Goal: Transaction & Acquisition: Purchase product/service

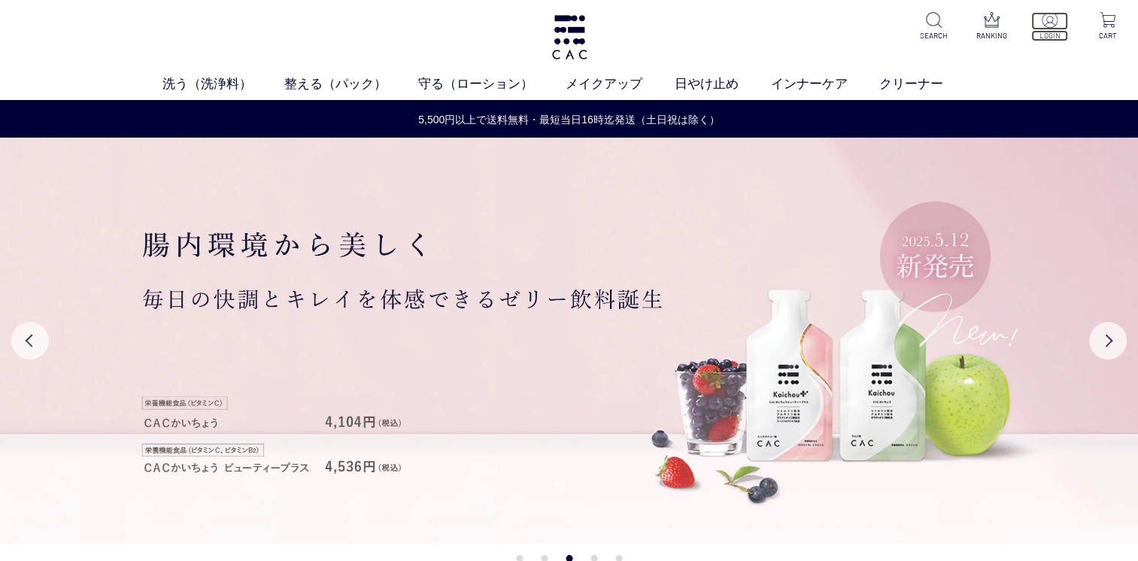
click at [1057, 31] on p "LOGIN" at bounding box center [1050, 35] width 37 height 11
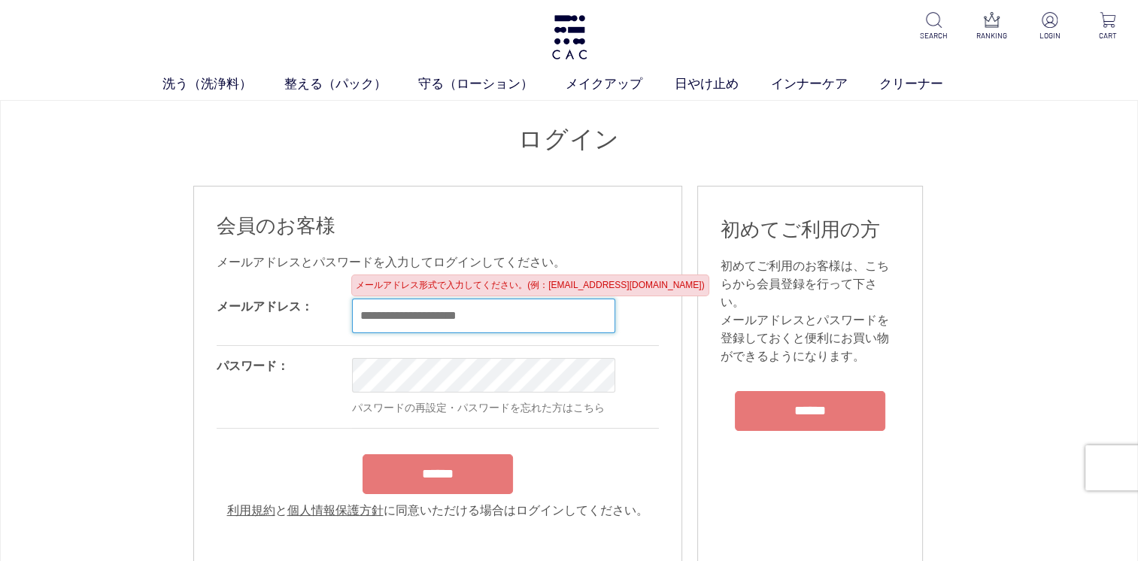
type input "**********"
click at [436, 475] on form "**********" at bounding box center [438, 403] width 442 height 233
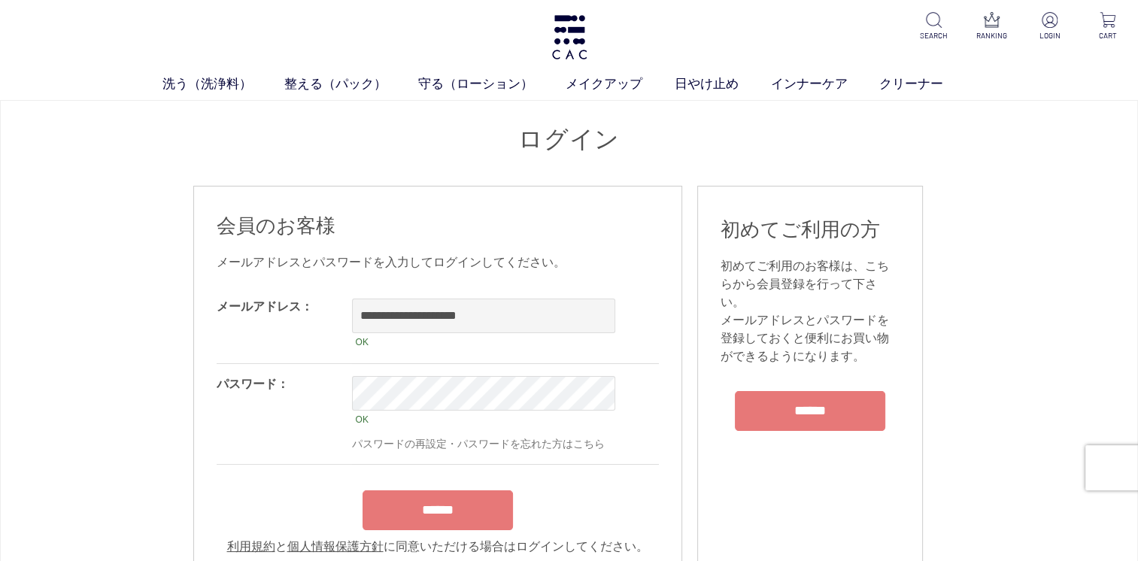
click at [447, 517] on input "******" at bounding box center [438, 511] width 150 height 40
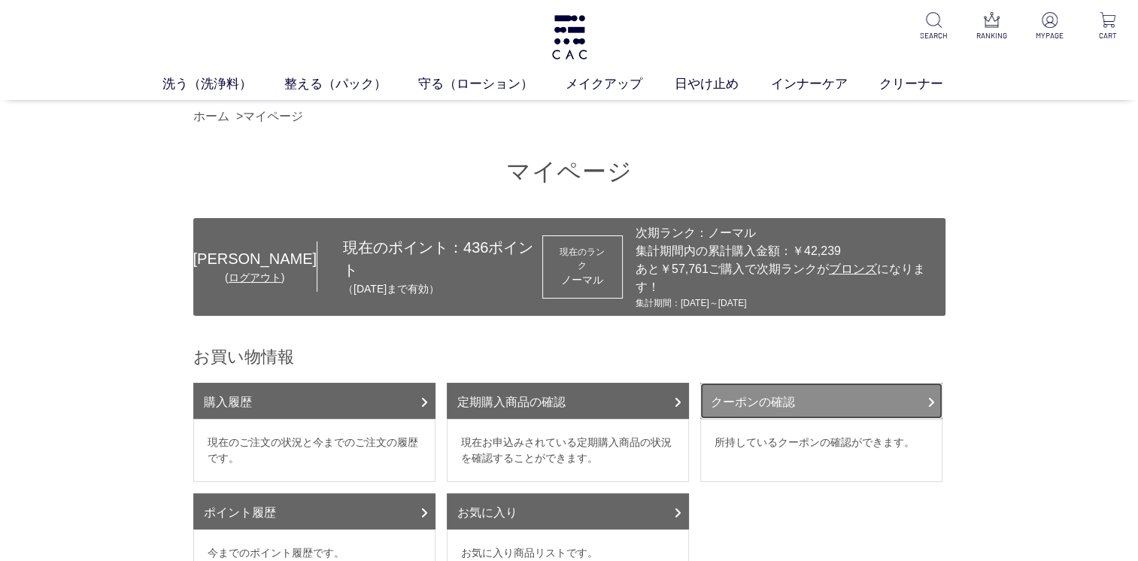
click at [783, 385] on link "クーポンの確認" at bounding box center [822, 401] width 242 height 36
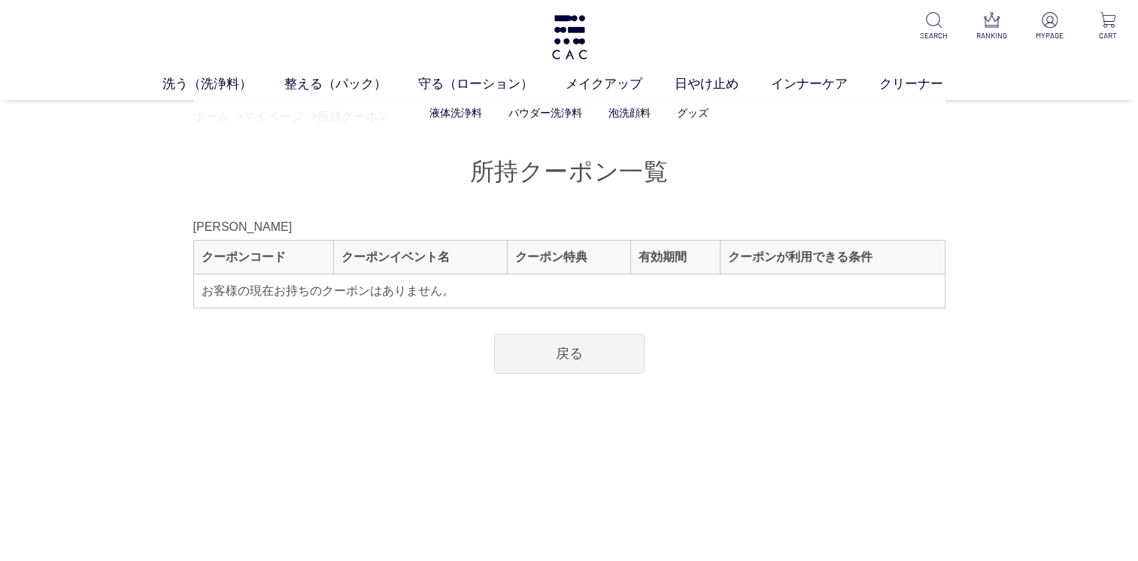
click at [286, 117] on ul "液体洗浄料 パウダー洗浄料 泡洗顔料 グッズ" at bounding box center [569, 113] width 752 height 37
click at [296, 119] on link "マイページ" at bounding box center [273, 116] width 60 height 13
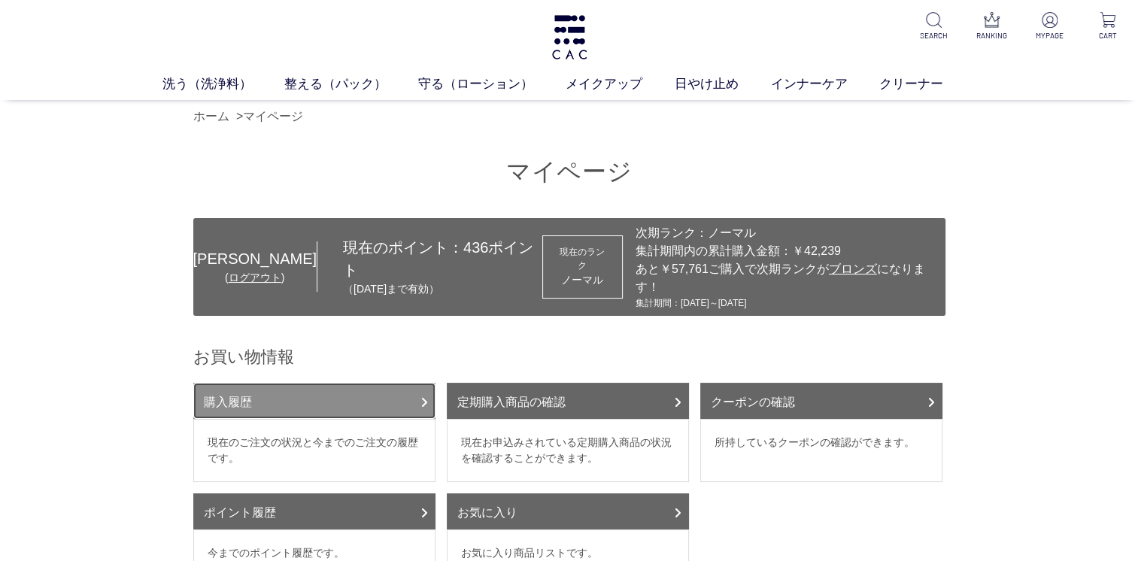
click at [319, 384] on link "購入履歴" at bounding box center [314, 401] width 242 height 36
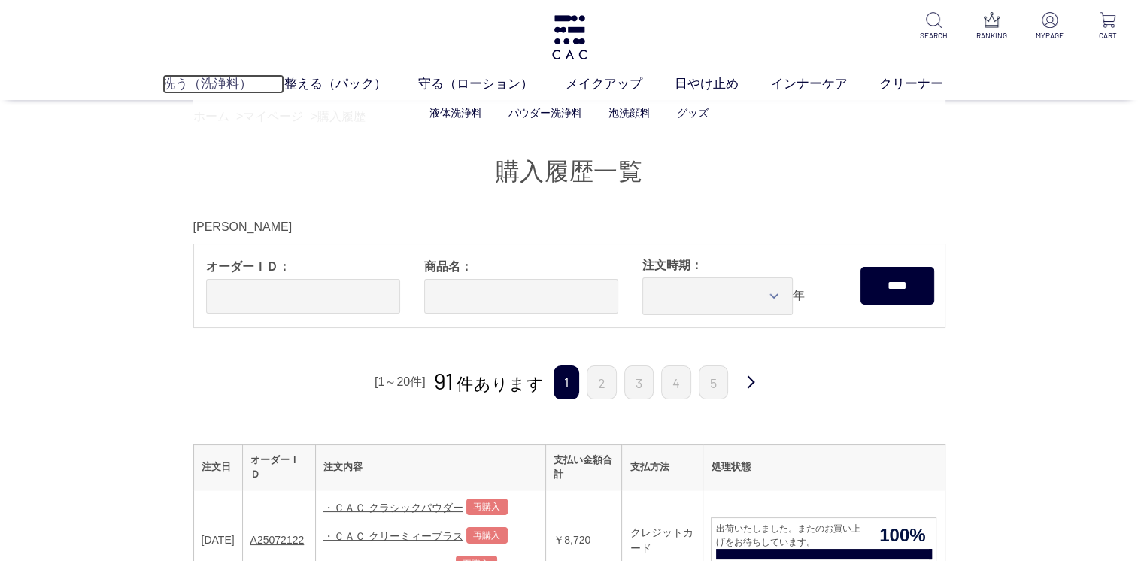
click at [216, 86] on link "洗う（洗浄料）" at bounding box center [224, 84] width 122 height 20
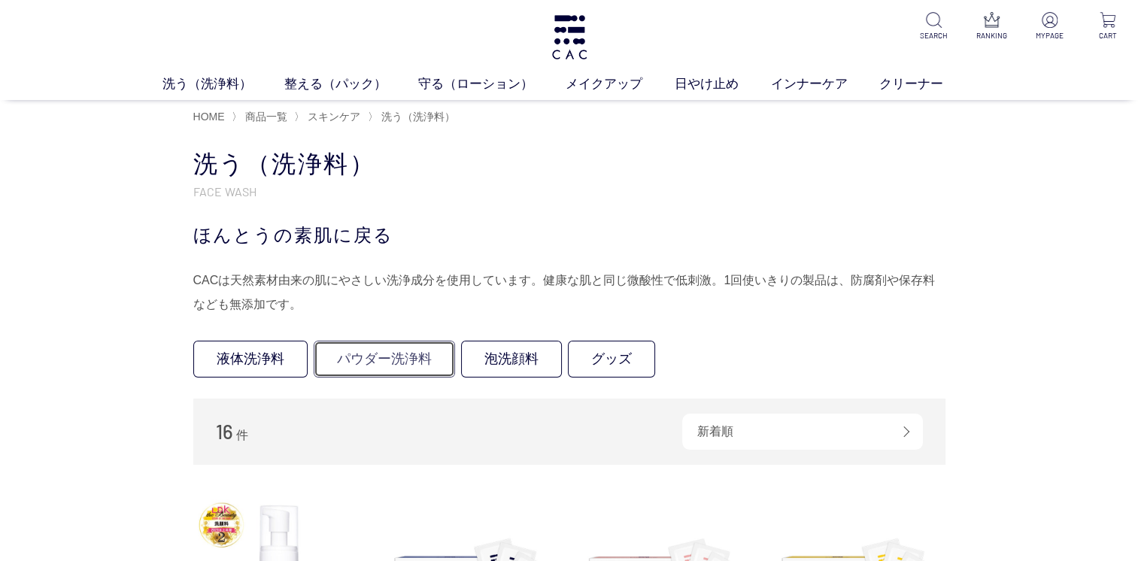
click at [399, 351] on link "パウダー洗浄料" at bounding box center [384, 359] width 141 height 37
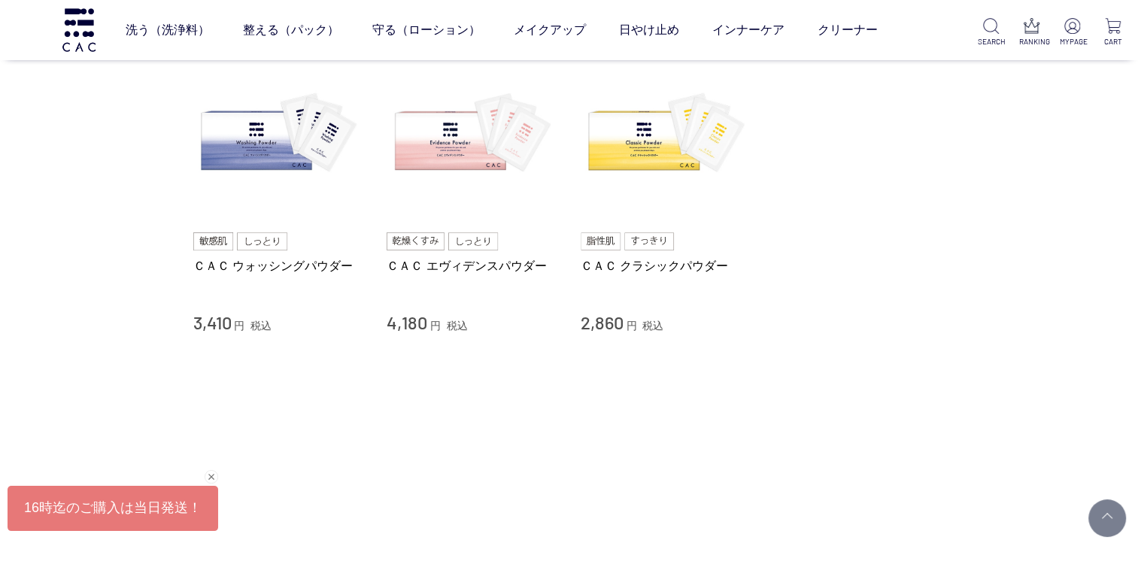
scroll to position [150, 0]
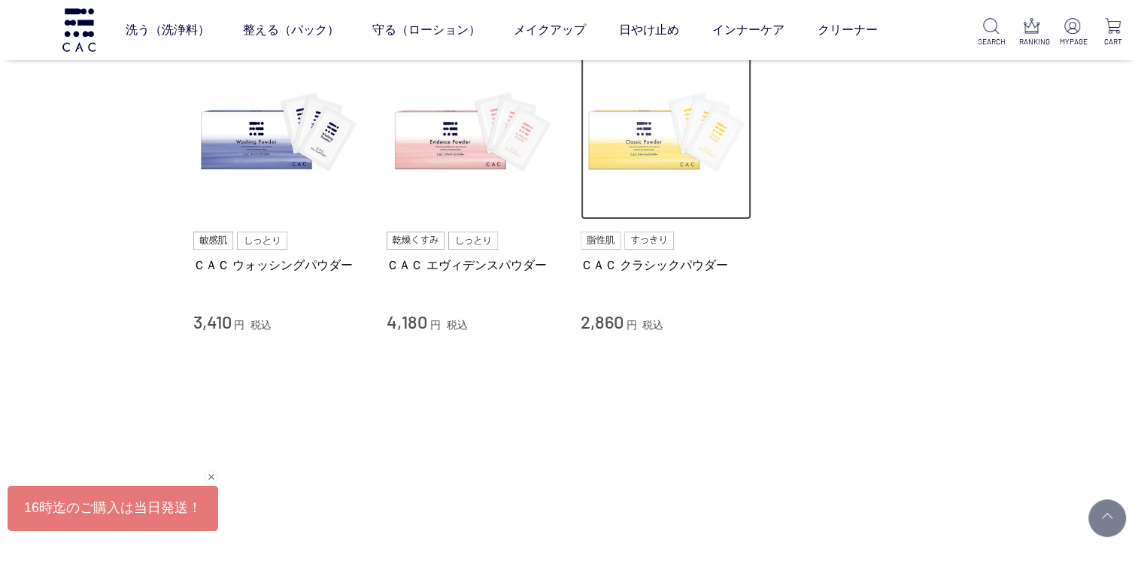
click at [662, 140] on img at bounding box center [667, 135] width 172 height 172
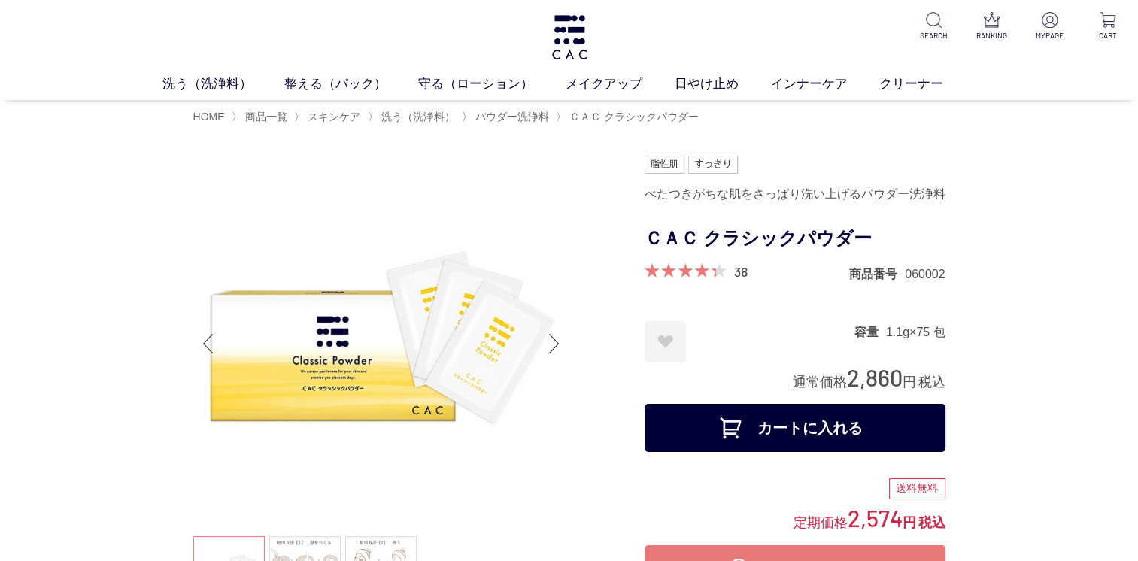
click at [761, 421] on button "カートに入れる" at bounding box center [795, 428] width 301 height 48
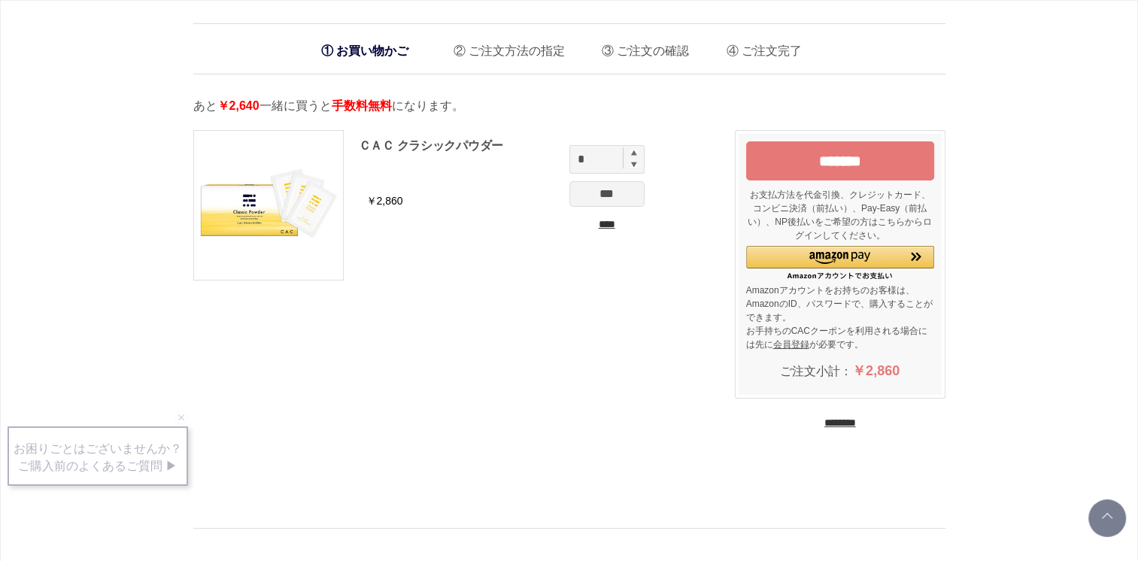
click at [831, 422] on input "********" at bounding box center [841, 423] width 32 height 14
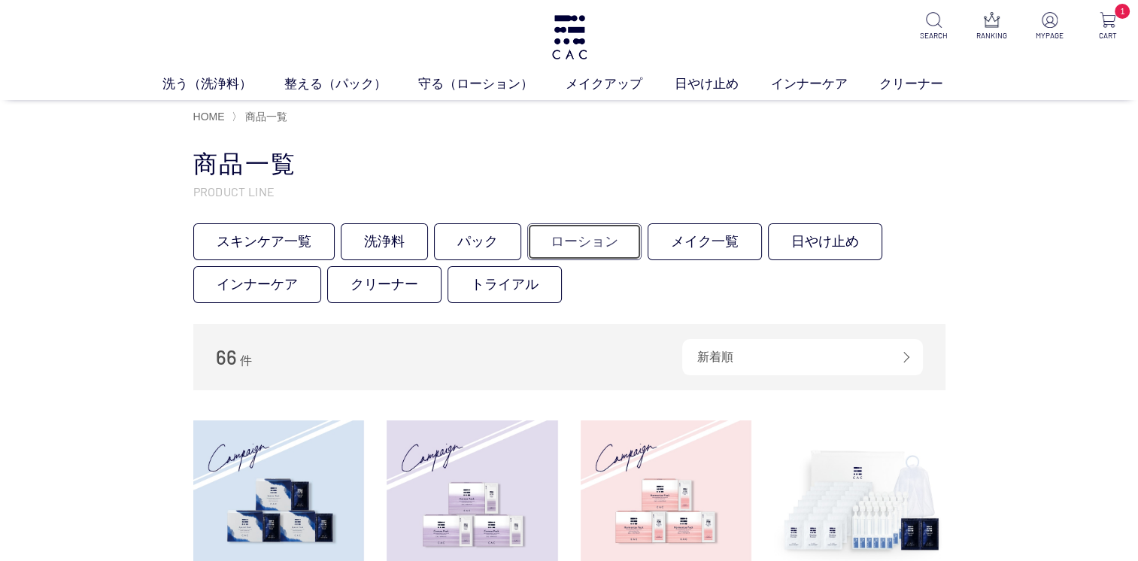
click at [611, 244] on link "ローション" at bounding box center [584, 241] width 114 height 37
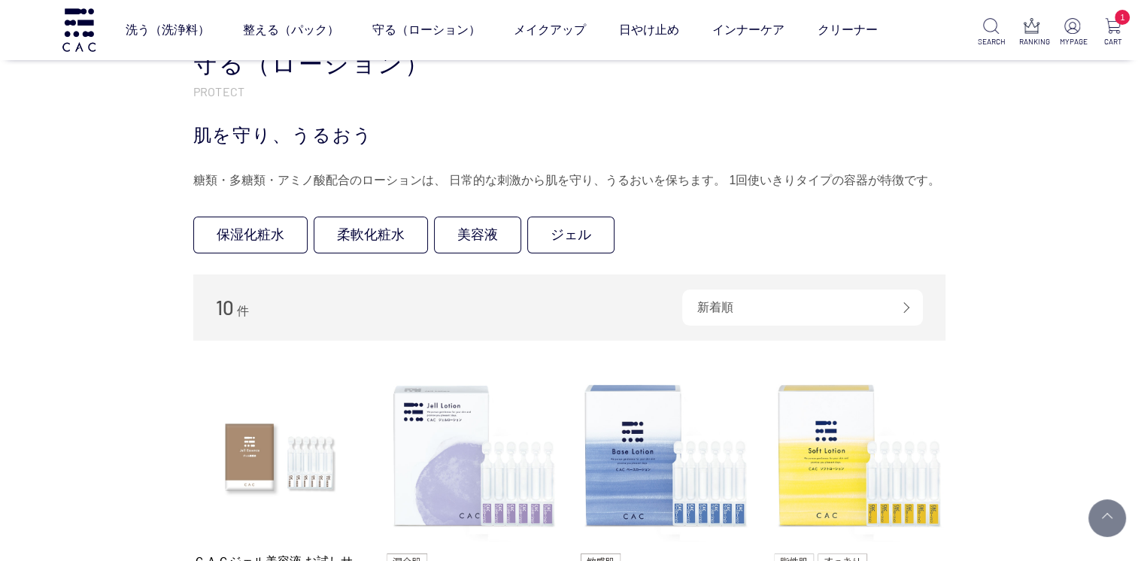
scroll to position [226, 0]
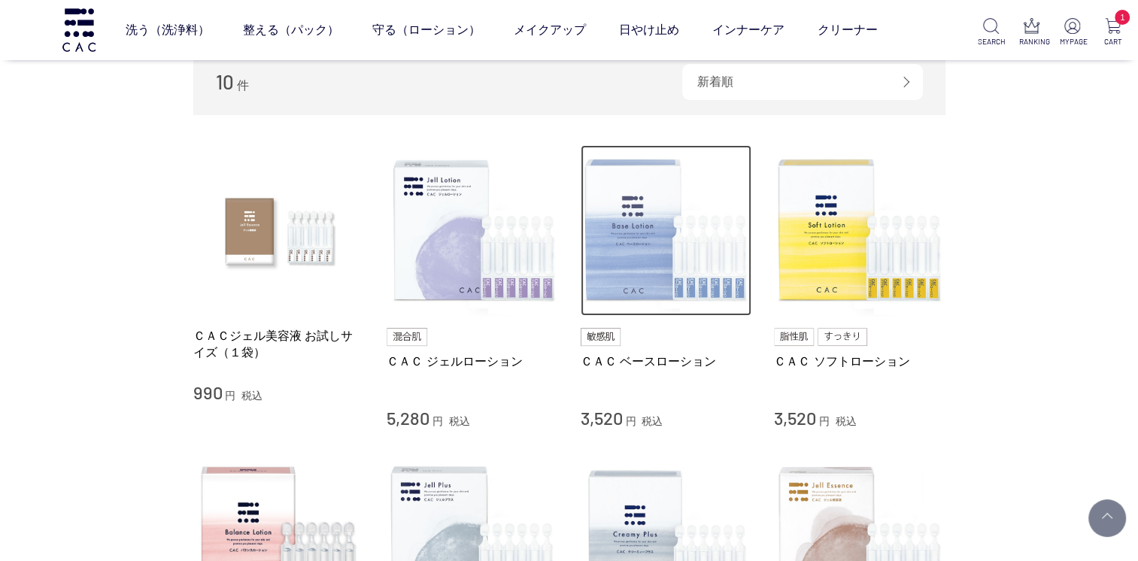
click at [642, 261] on img at bounding box center [667, 231] width 172 height 172
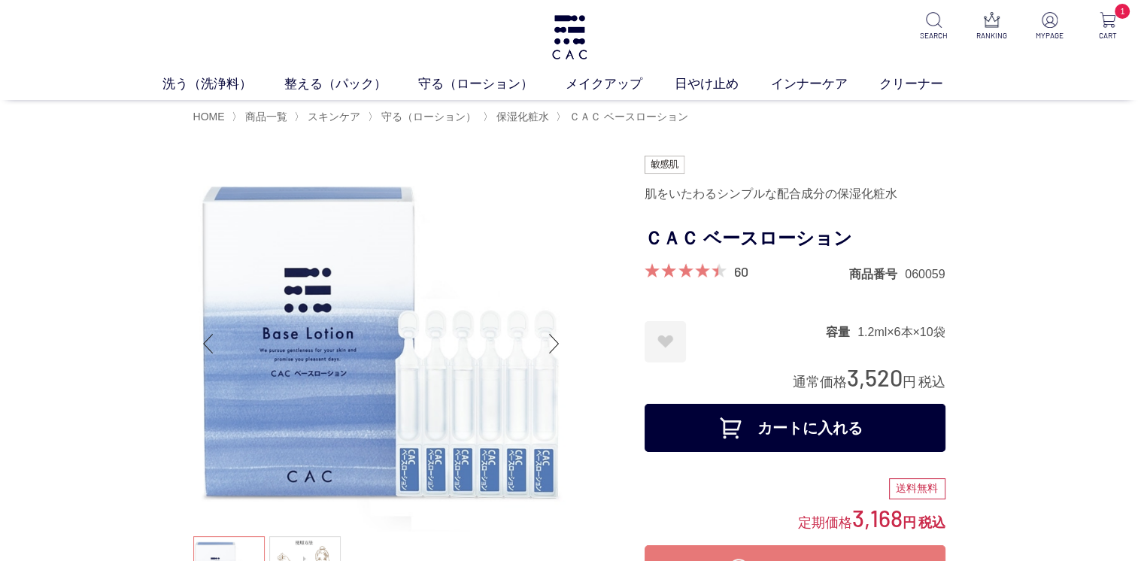
click at [807, 431] on button "カートに入れる" at bounding box center [795, 428] width 301 height 48
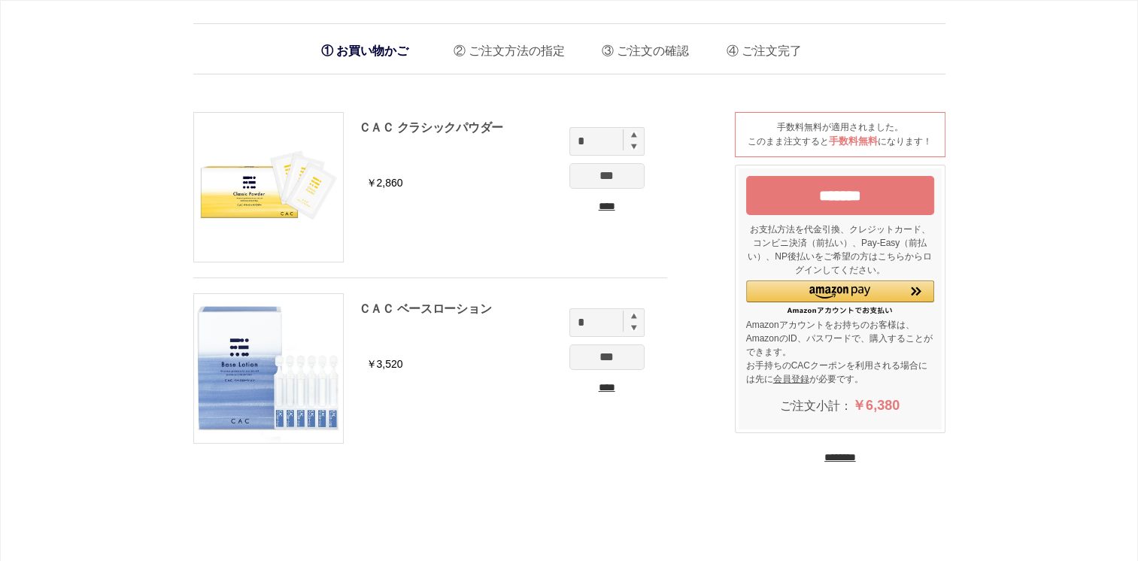
click at [854, 452] on input "********" at bounding box center [841, 458] width 32 height 14
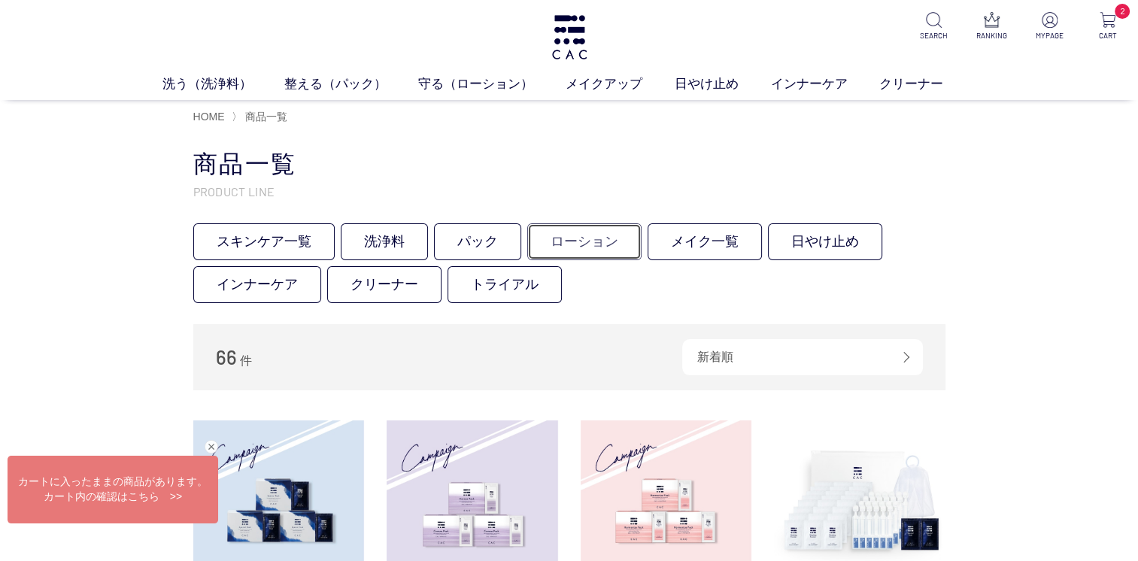
click at [572, 245] on link "ローション" at bounding box center [584, 241] width 114 height 37
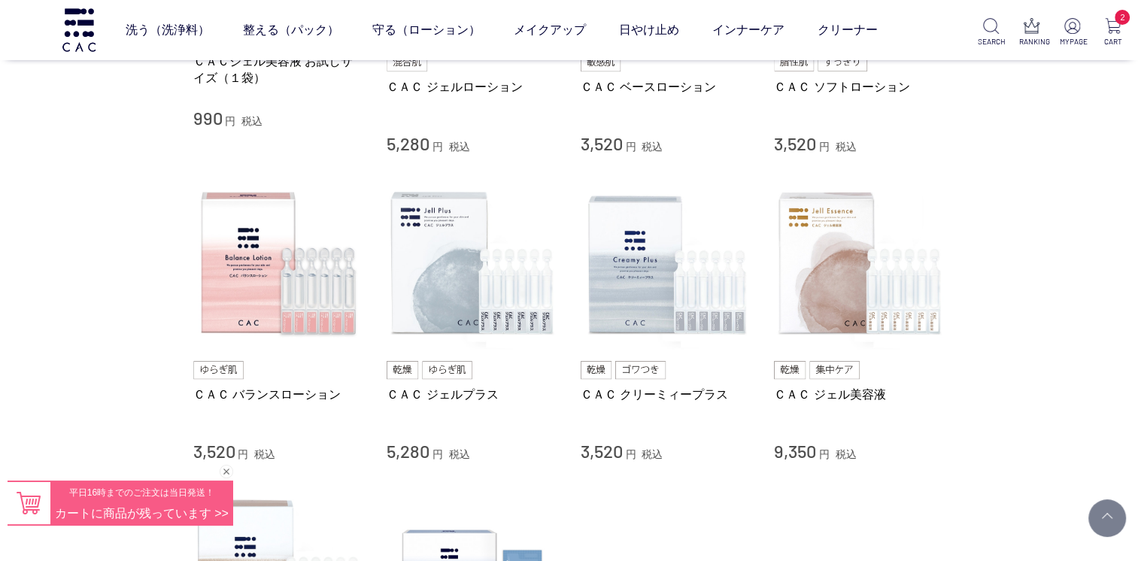
scroll to position [527, 0]
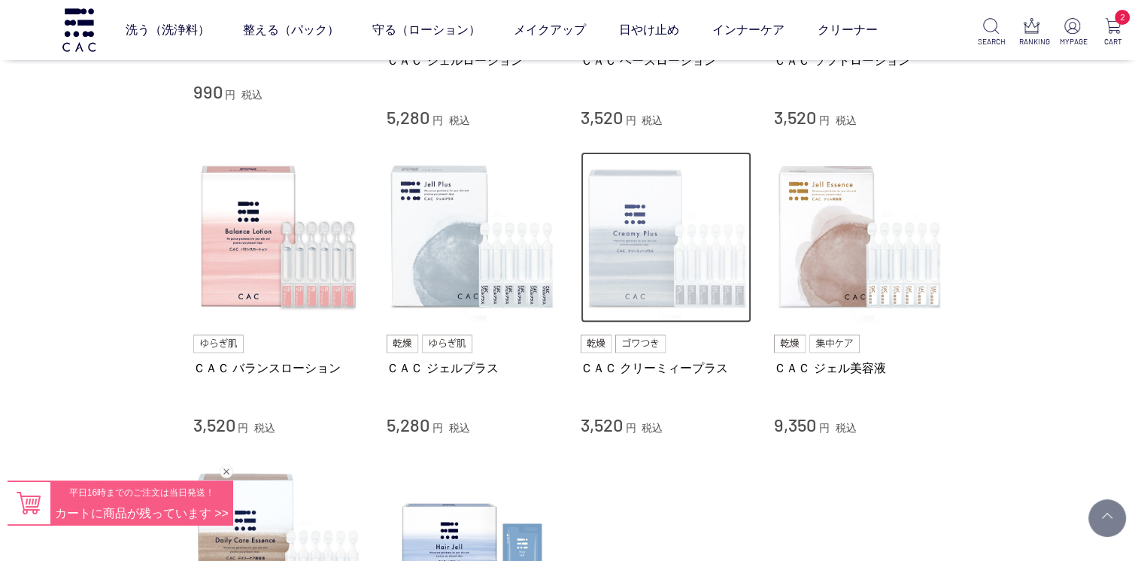
click at [648, 279] on img at bounding box center [667, 238] width 172 height 172
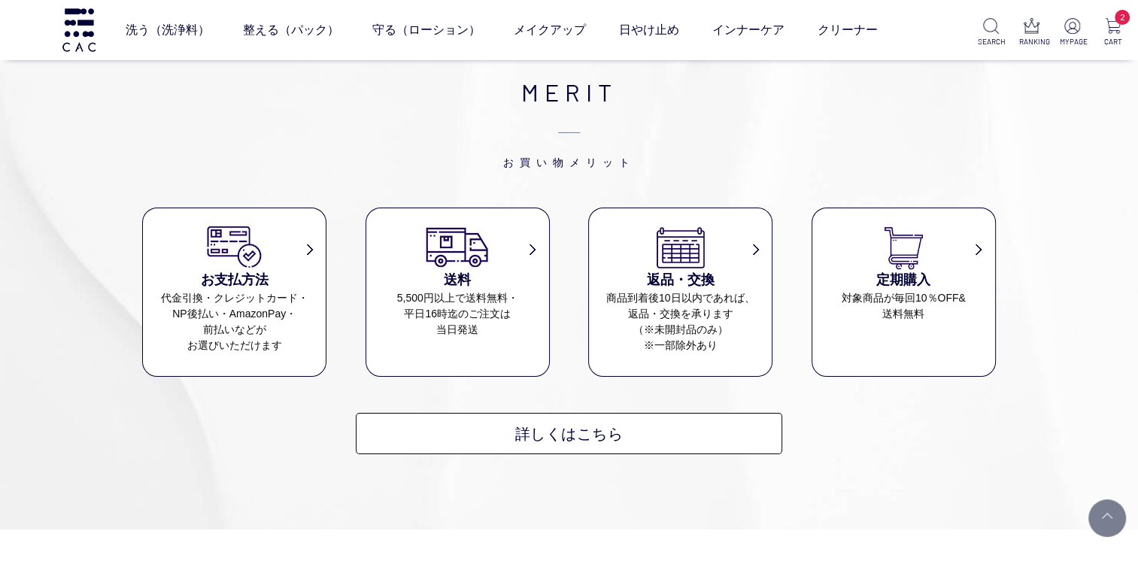
scroll to position [10919, 0]
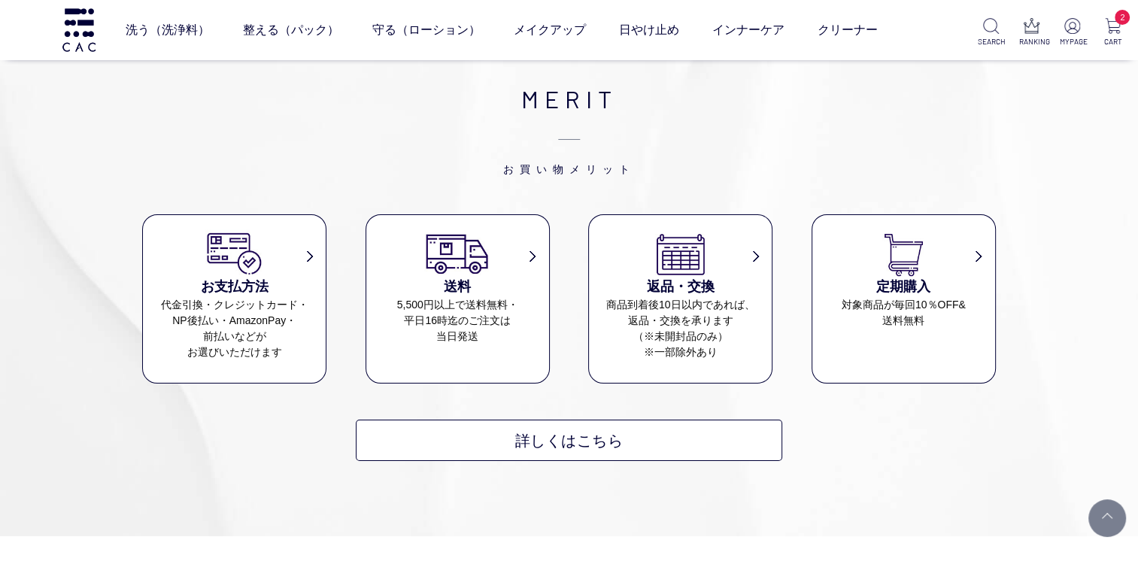
click at [1135, 483] on div "MERIT お買い物メリット お支払方法 代金引換・クレジットカード・ NP後払い・AmazonPay・ 前払いなどが お選びいただけます 送料 5,500円…" at bounding box center [569, 270] width 1138 height 531
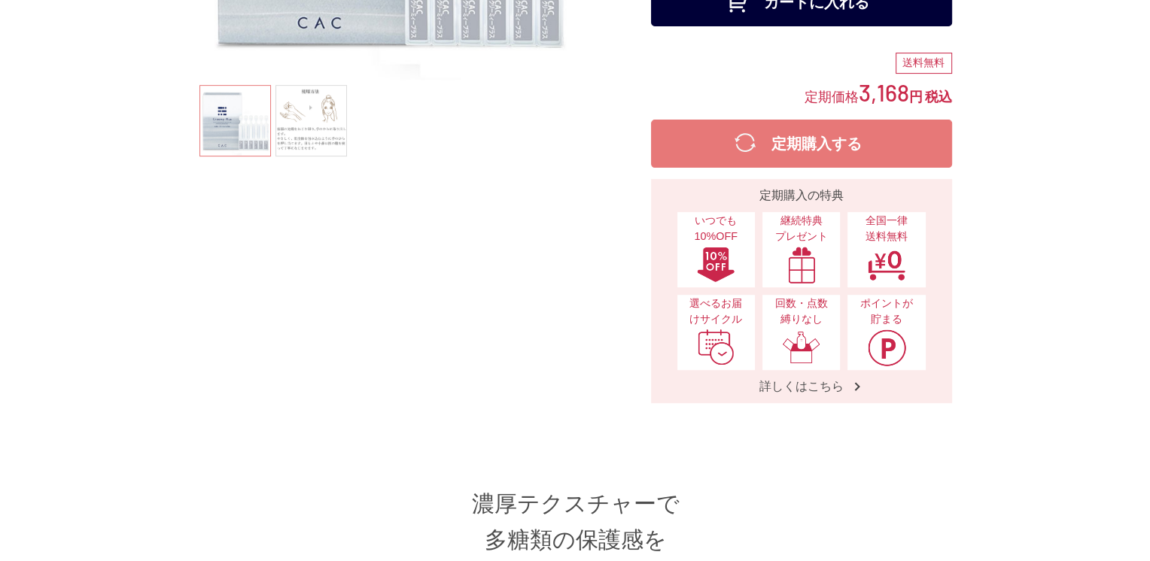
scroll to position [0, 0]
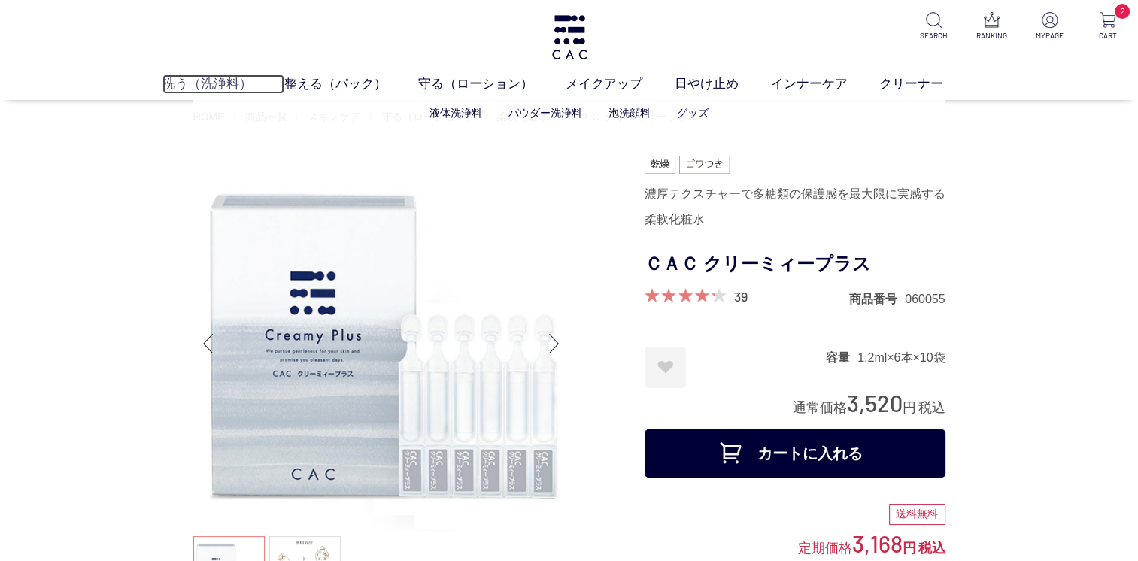
click at [198, 81] on link "洗う（洗浄料）" at bounding box center [224, 84] width 122 height 20
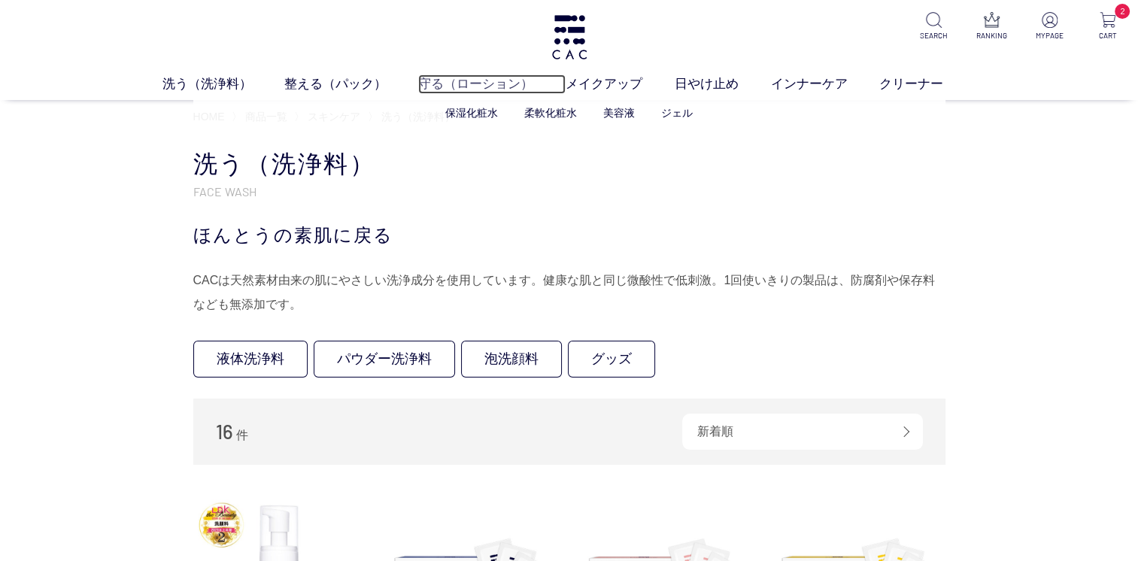
click at [482, 83] on link "守る（ローション）" at bounding box center [491, 84] width 147 height 20
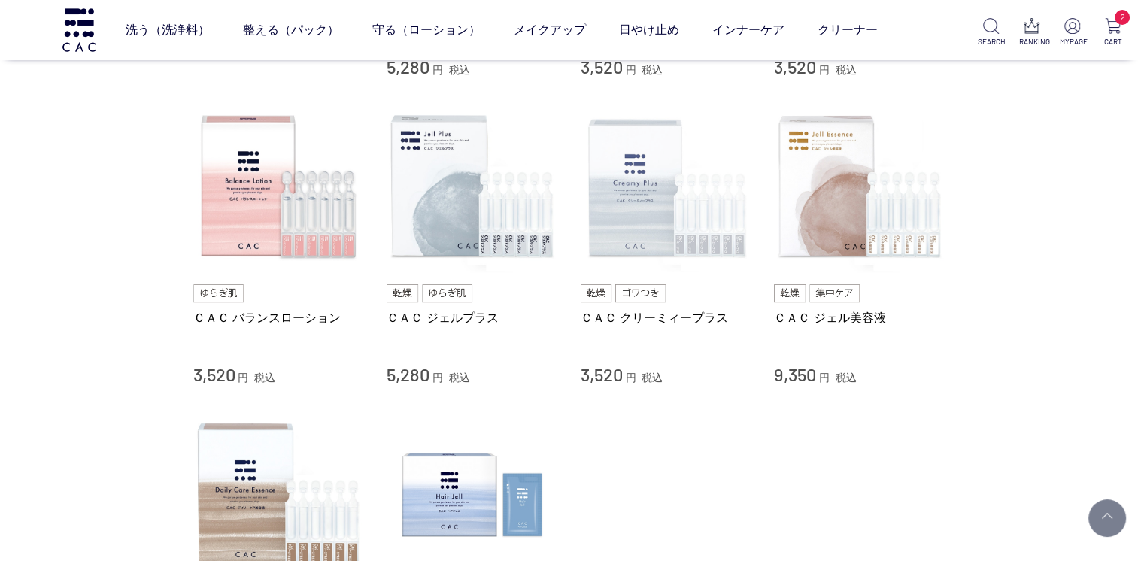
scroll to position [527, 0]
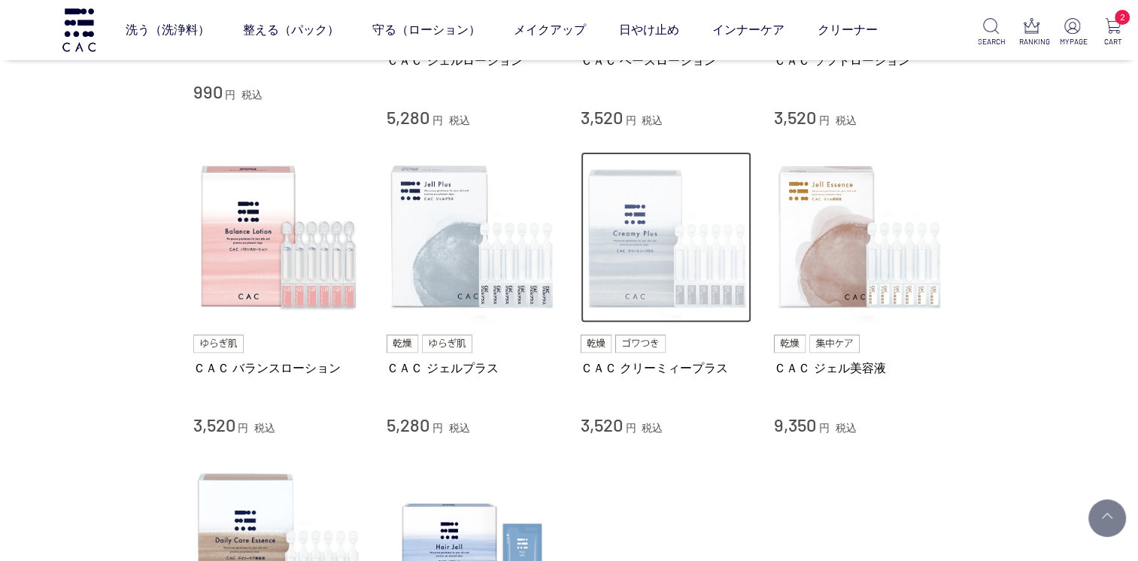
click at [635, 228] on img at bounding box center [667, 238] width 172 height 172
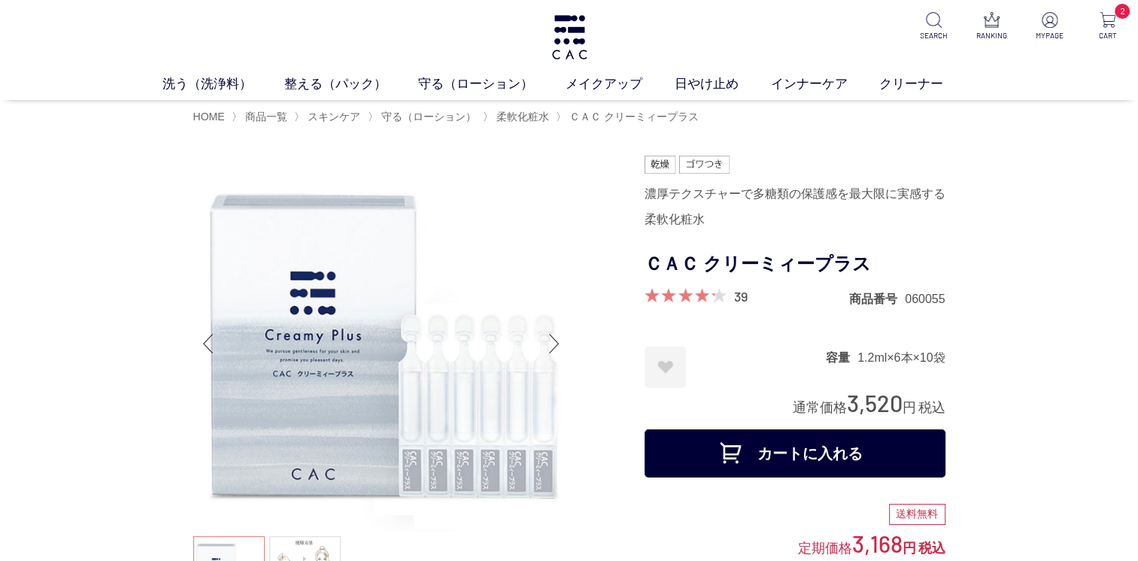
click at [782, 461] on button "カートに入れる" at bounding box center [795, 454] width 301 height 48
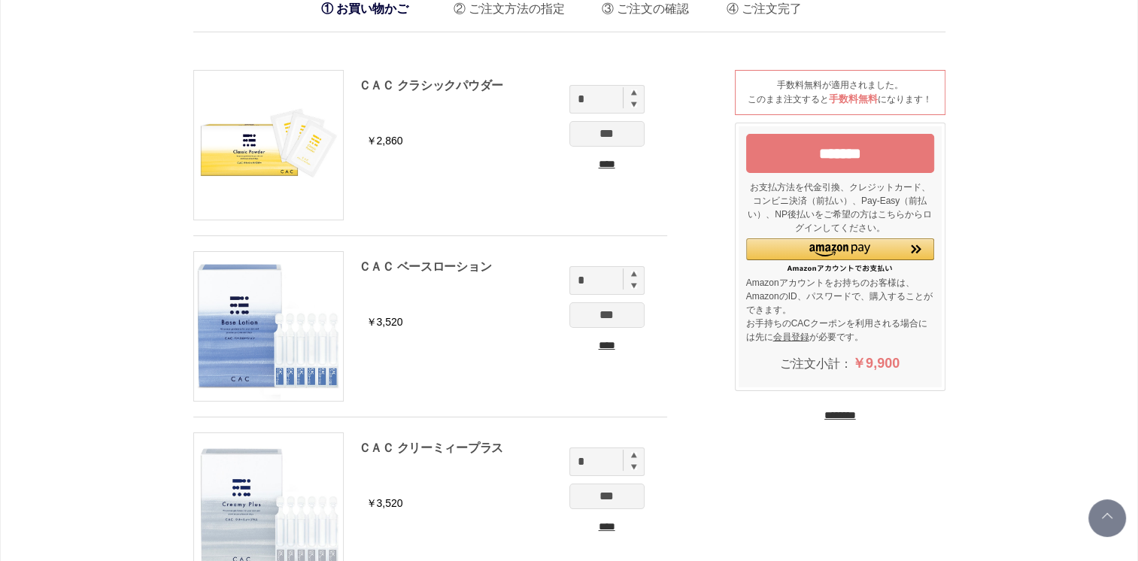
scroll to position [75, 0]
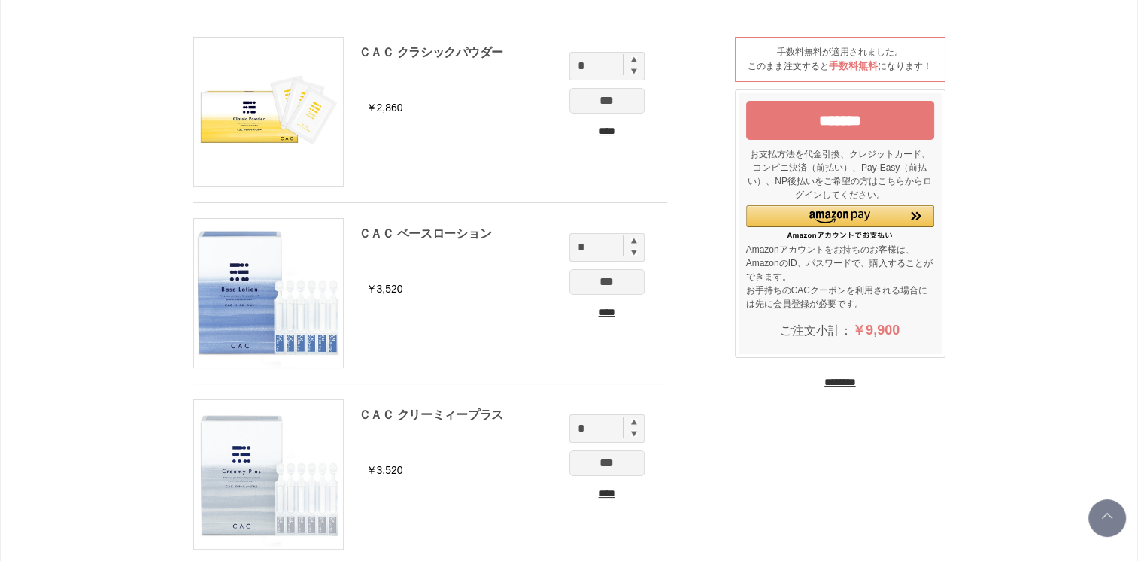
click at [867, 122] on input "*******" at bounding box center [840, 120] width 188 height 39
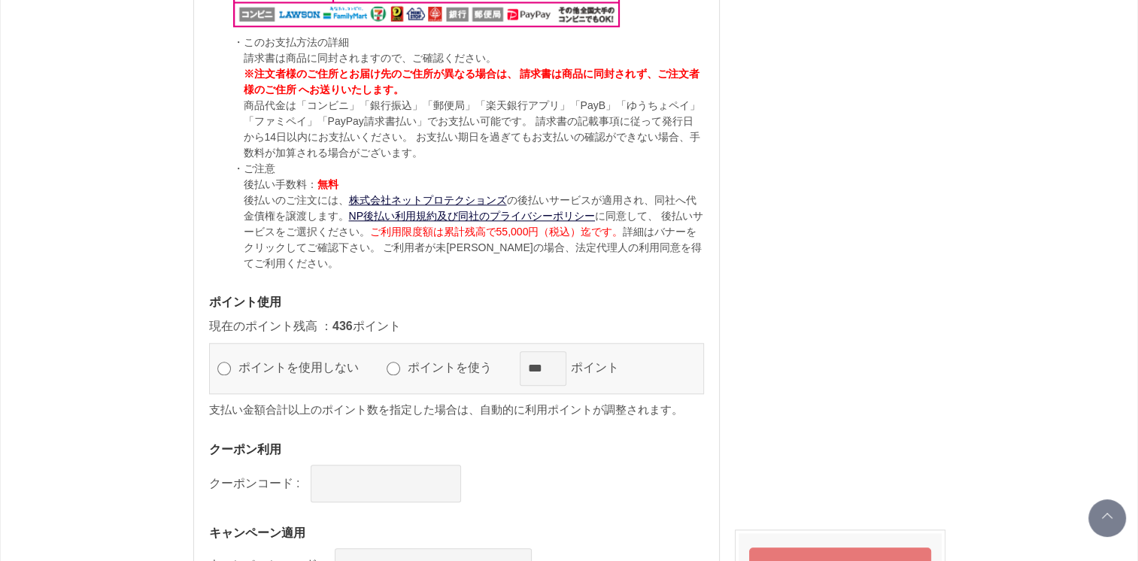
scroll to position [1655, 0]
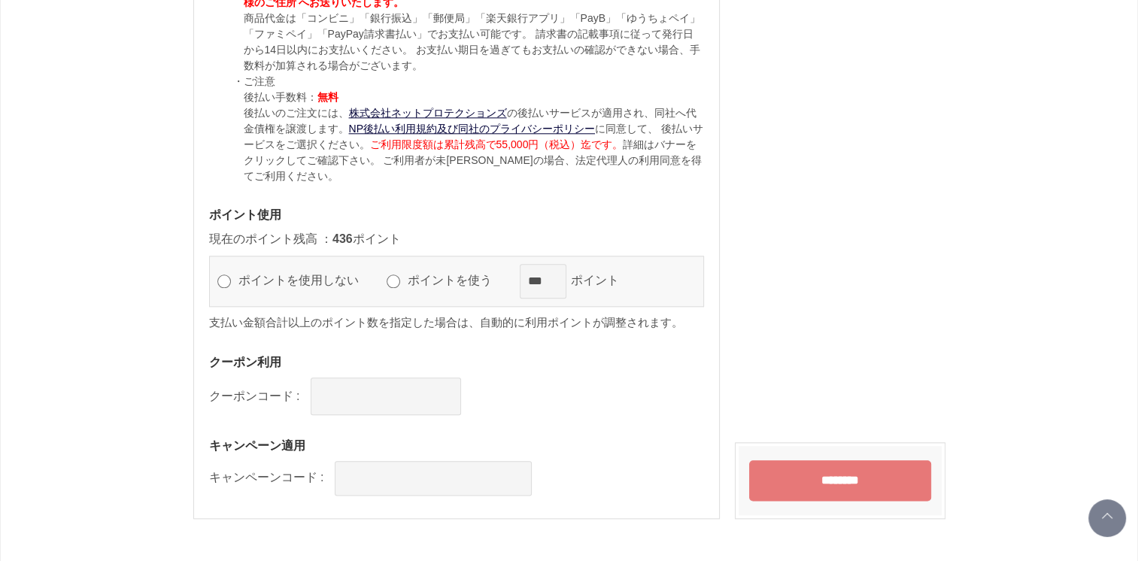
click at [894, 485] on input "********" at bounding box center [840, 481] width 182 height 41
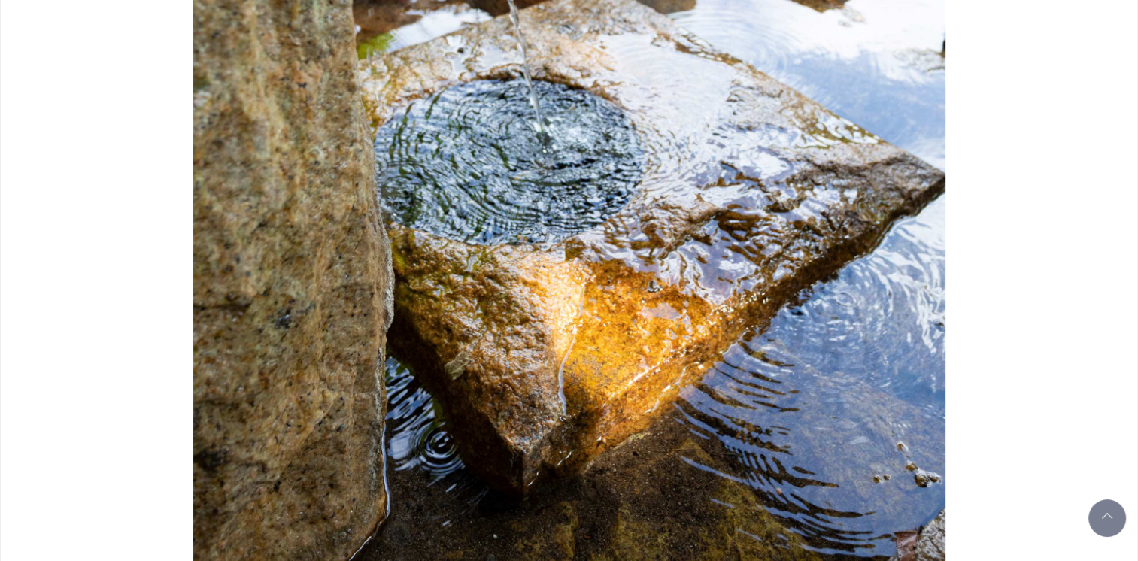
scroll to position [1529, 0]
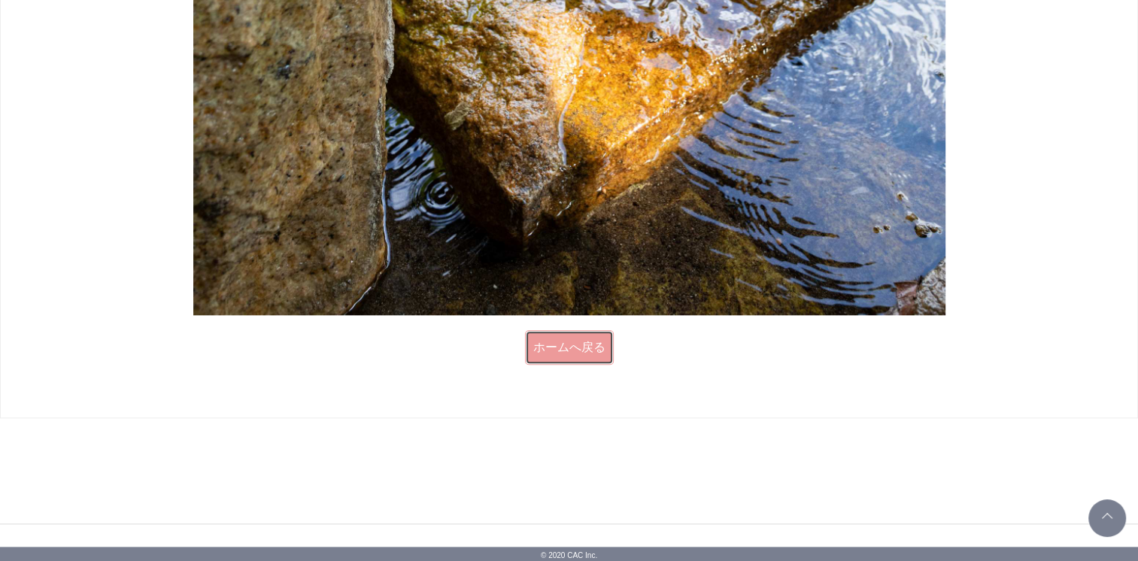
click at [570, 342] on link "ホームへ戻る" at bounding box center [569, 347] width 89 height 35
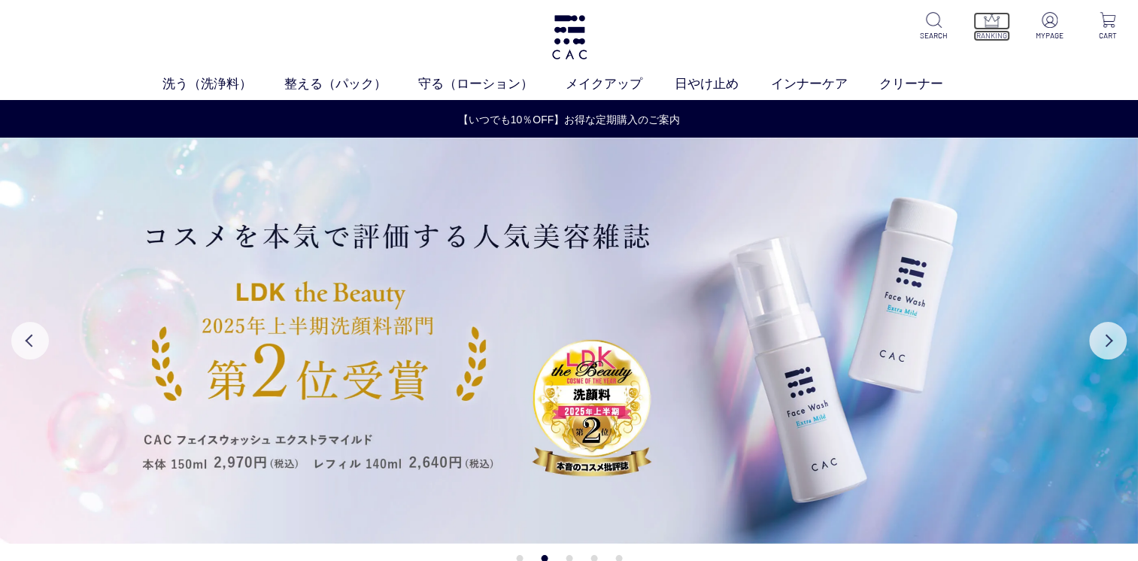
click at [1001, 28] on p at bounding box center [992, 21] width 37 height 18
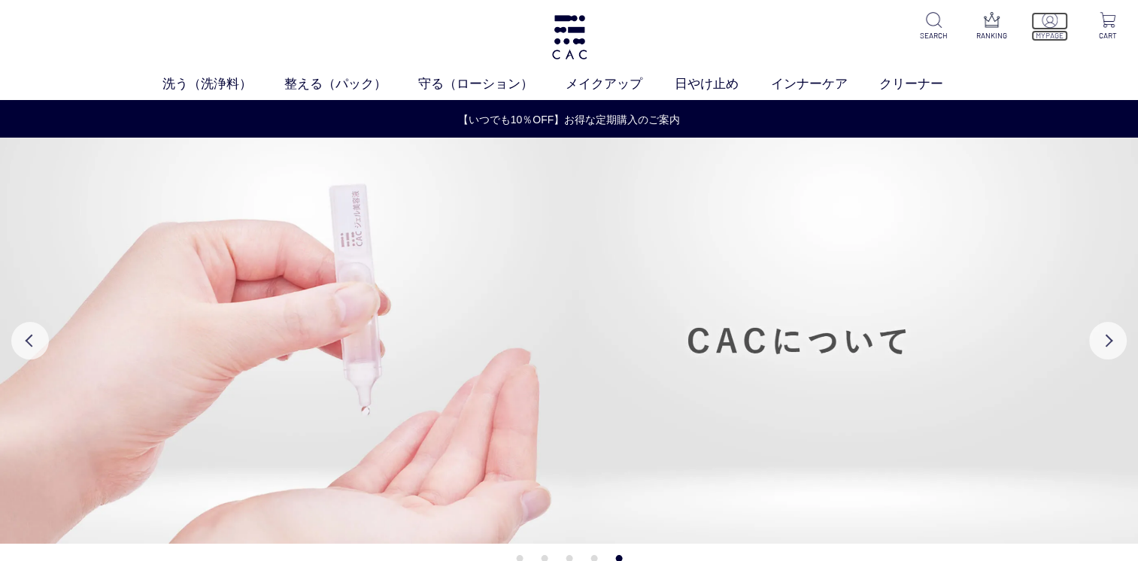
click at [1063, 23] on p at bounding box center [1050, 21] width 37 height 18
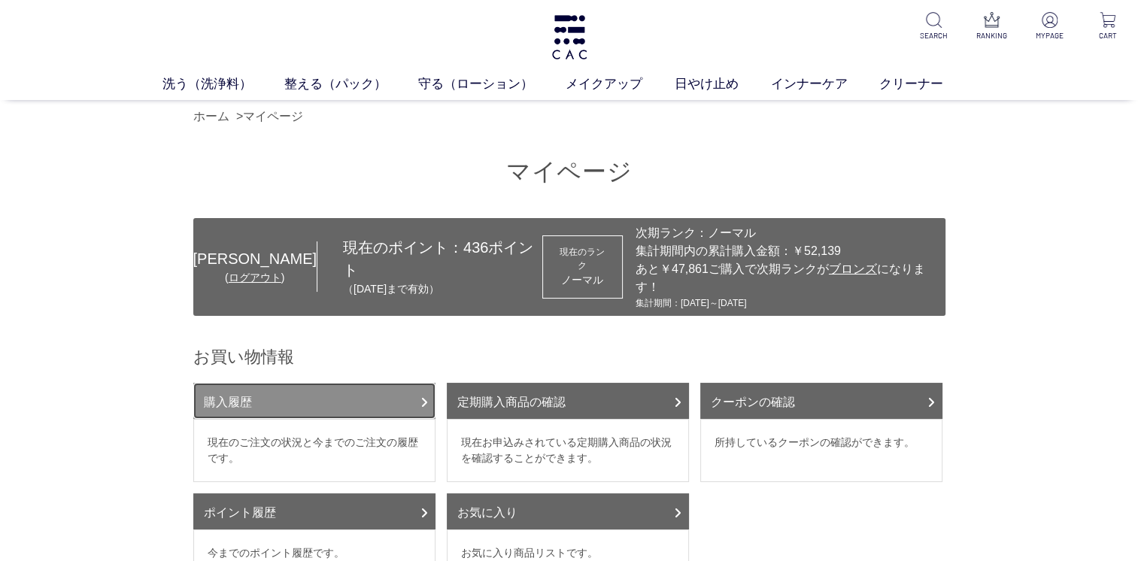
click at [253, 383] on link "購入履歴" at bounding box center [314, 401] width 242 height 36
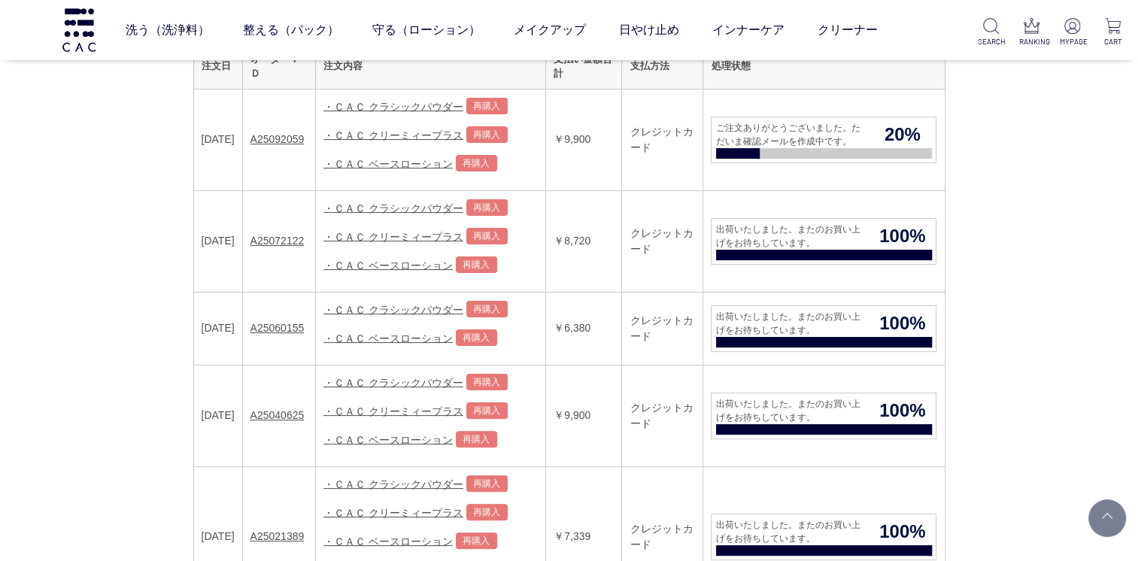
scroll to position [527, 0]
